Goal: Information Seeking & Learning: Understand process/instructions

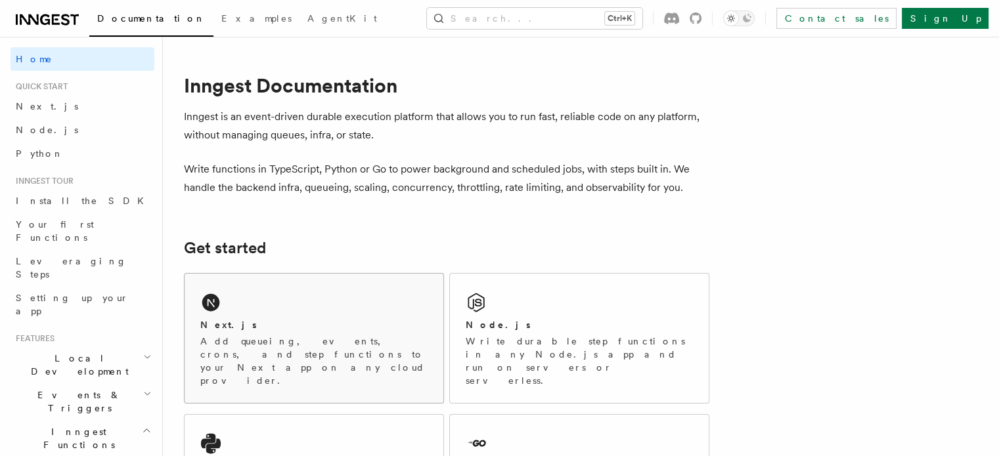
click at [311, 297] on div "Next.js Add queueing, events, crons, and step functions to your Next app on any…" at bounding box center [314, 338] width 259 height 129
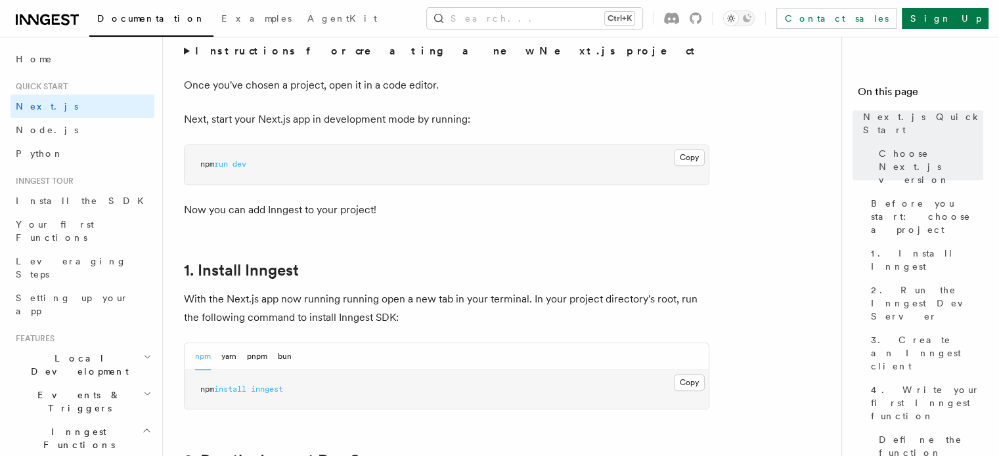
scroll to position [525, 0]
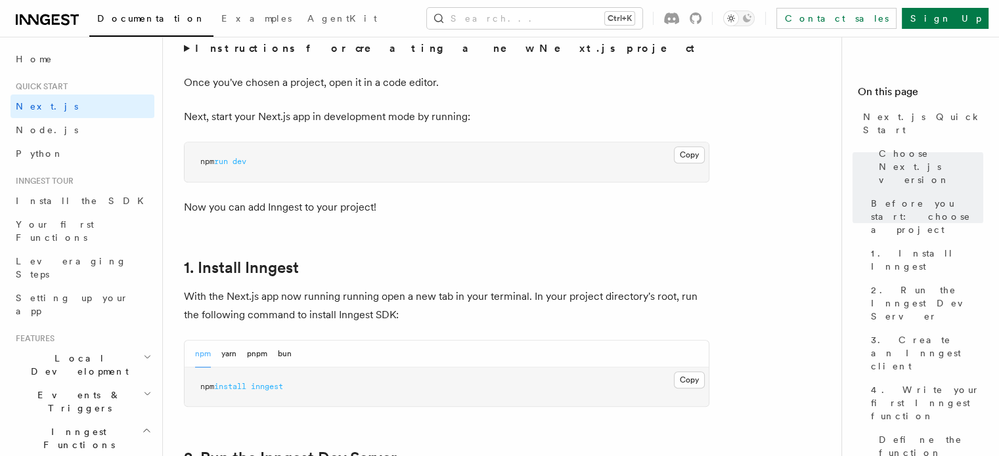
click at [695, 383] on button "Copy Copied" at bounding box center [689, 380] width 31 height 17
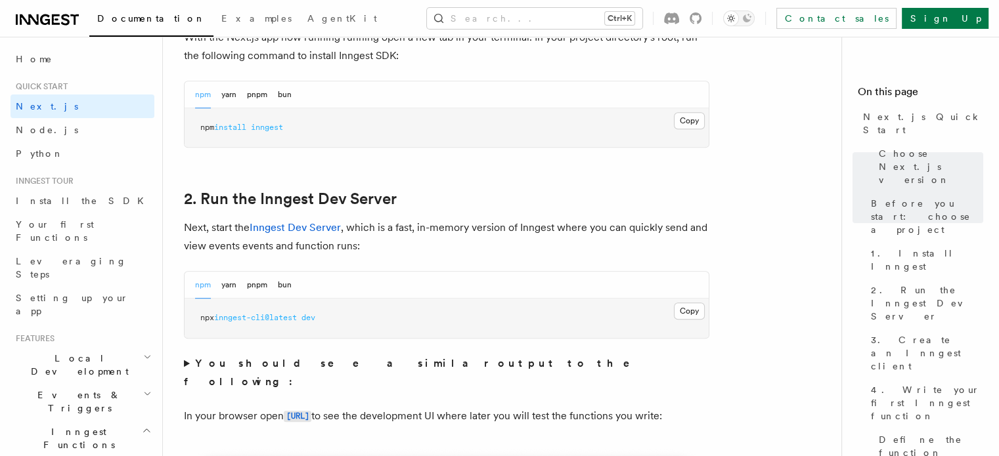
scroll to position [788, 0]
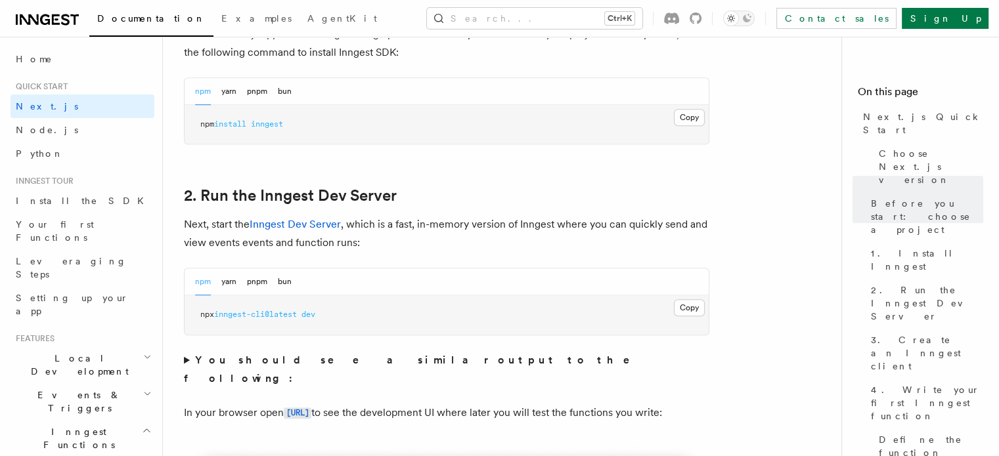
click at [672, 299] on pre "npx inngest-cli@latest dev" at bounding box center [447, 314] width 524 height 39
click at [678, 302] on button "Copy Copied" at bounding box center [689, 307] width 31 height 17
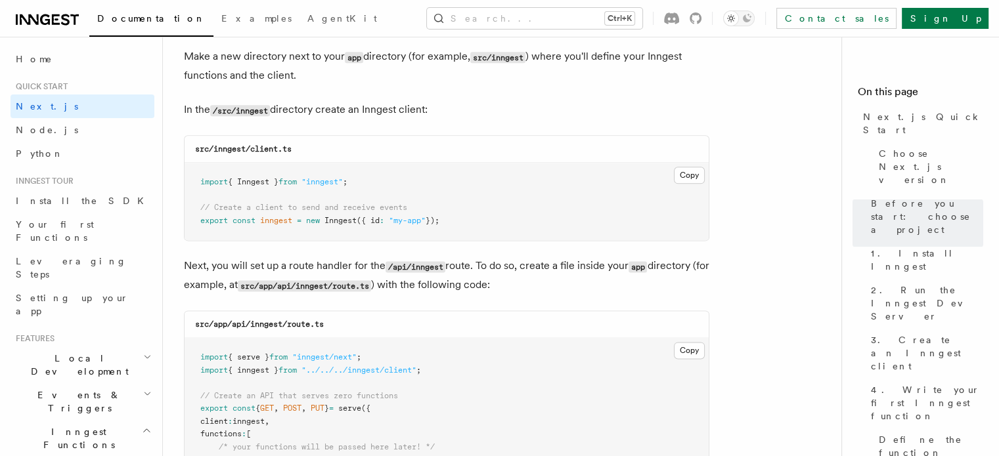
scroll to position [1642, 0]
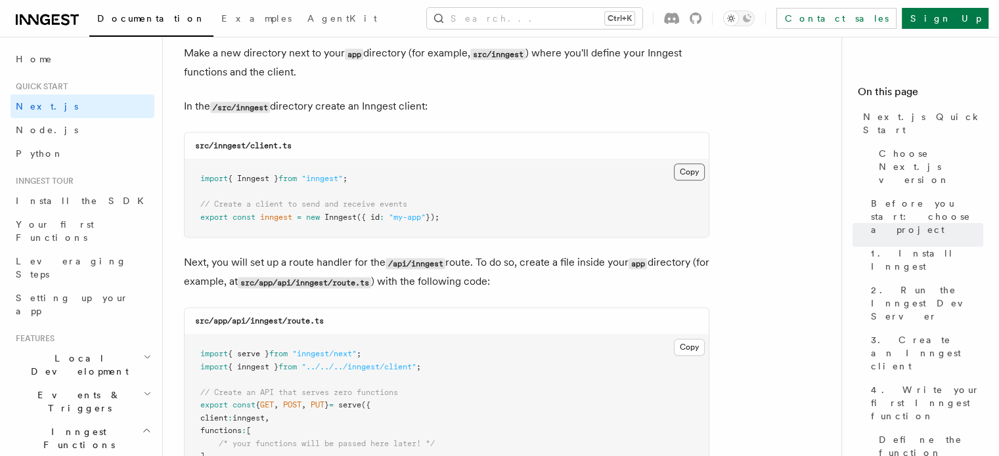
drag, startPoint x: 695, startPoint y: 168, endPoint x: 677, endPoint y: 175, distance: 19.8
click at [695, 168] on button "Copy Copied" at bounding box center [689, 172] width 31 height 17
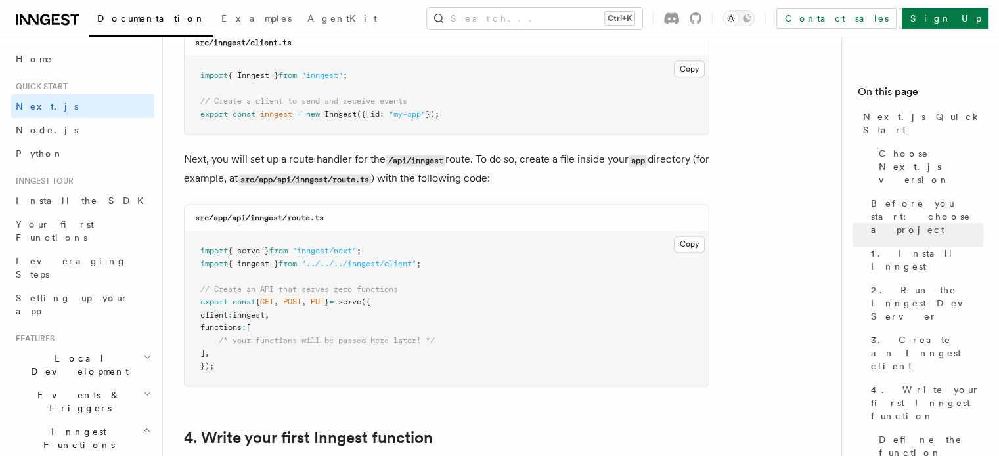
scroll to position [1773, 0]
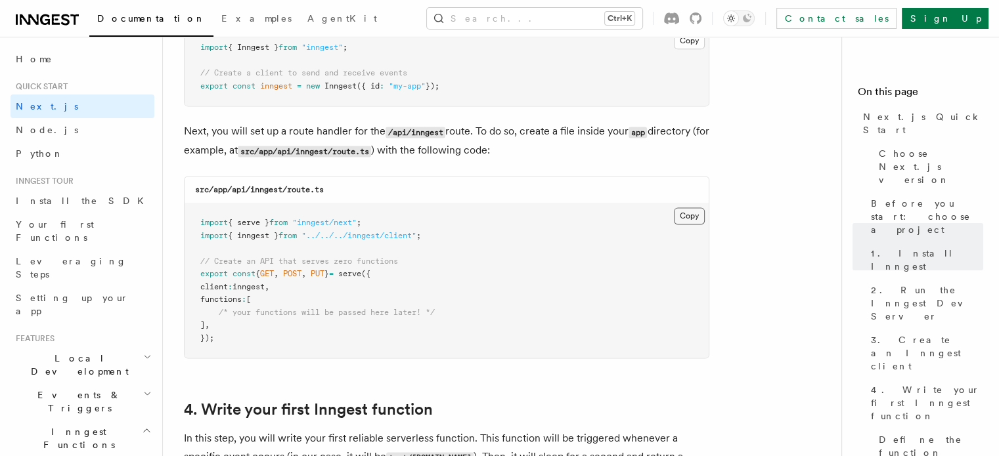
click at [684, 212] on button "Copy Copied" at bounding box center [689, 215] width 31 height 17
click at [684, 221] on button "Copy Copied" at bounding box center [689, 215] width 31 height 17
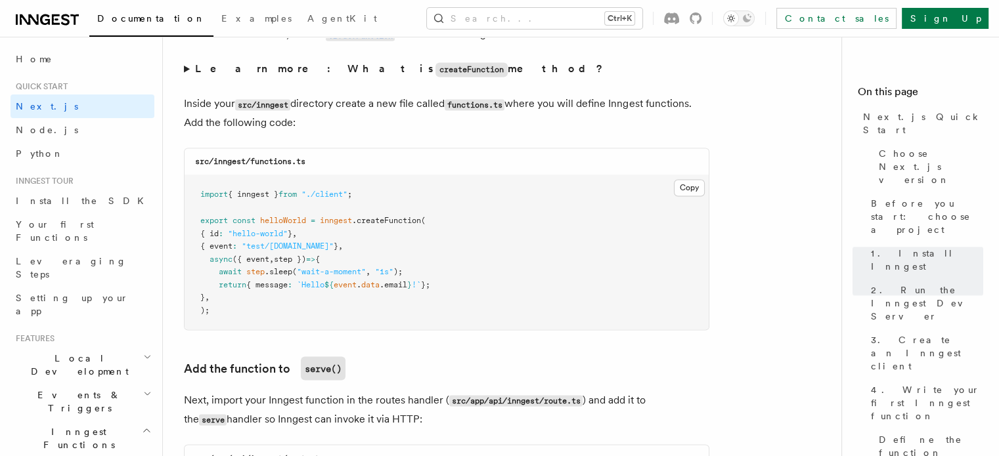
scroll to position [2298, 0]
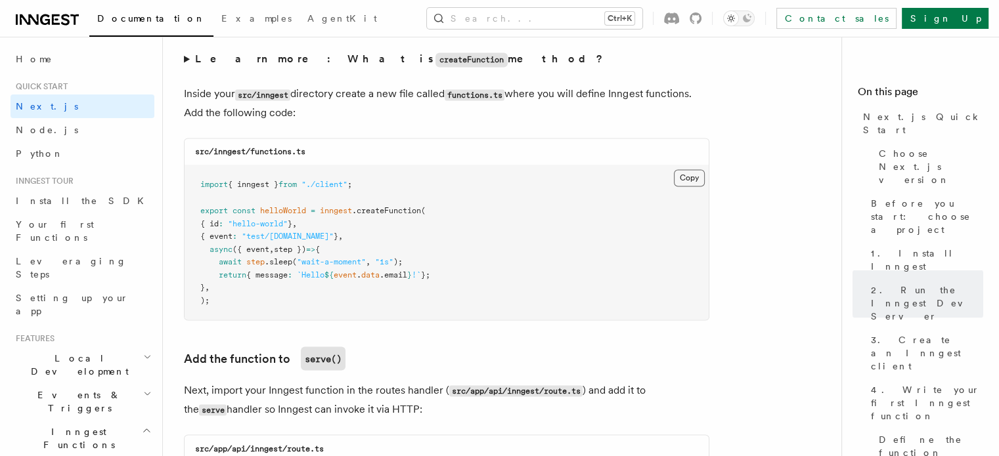
click at [686, 175] on button "Copy Copied" at bounding box center [689, 177] width 31 height 17
